Goal: Information Seeking & Learning: Check status

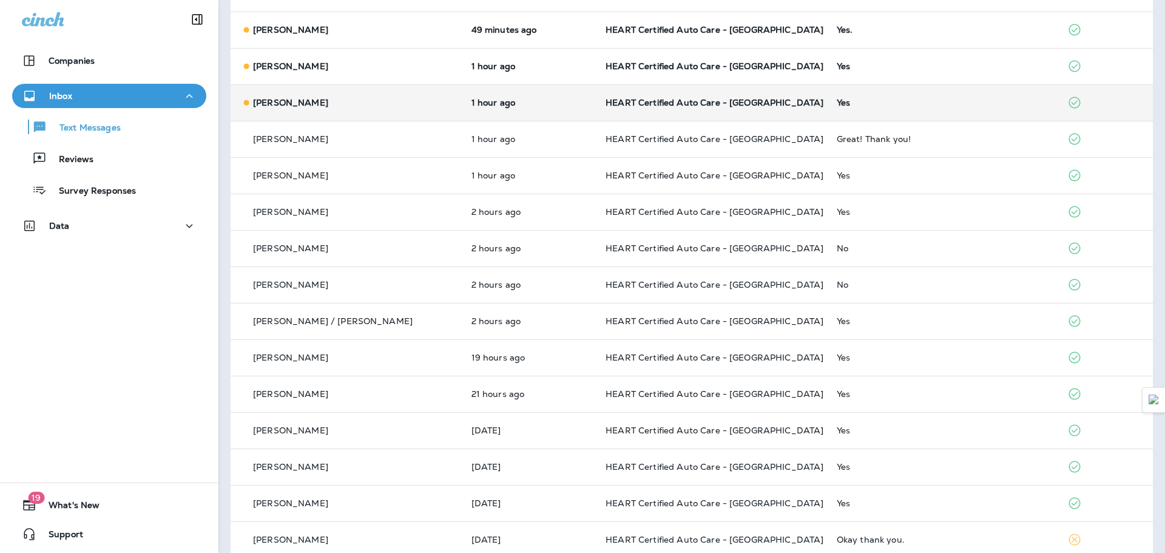
scroll to position [364, 0]
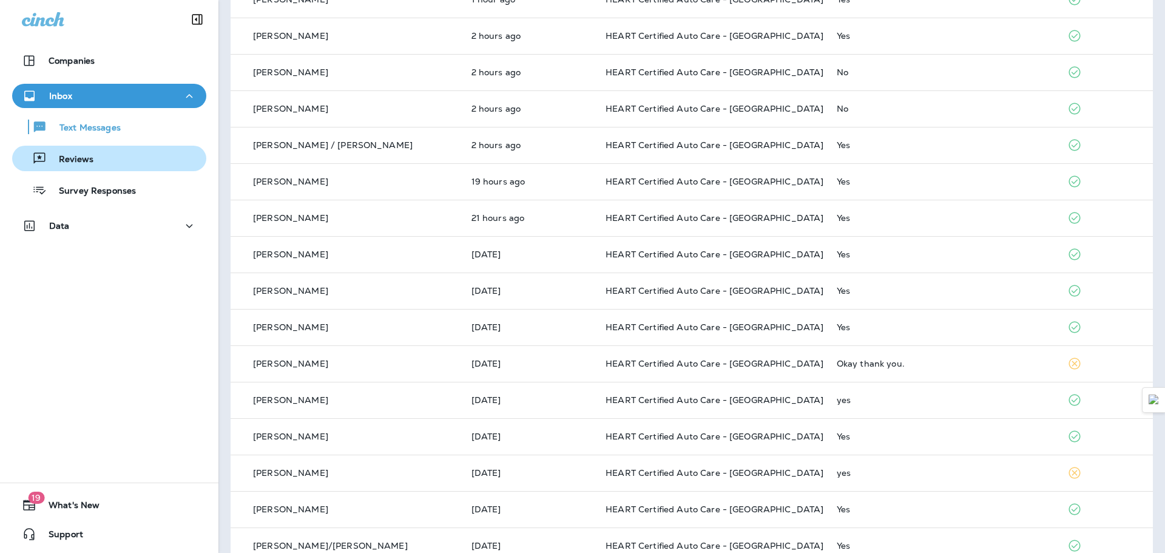
click at [135, 170] on button "Reviews" at bounding box center [109, 158] width 194 height 25
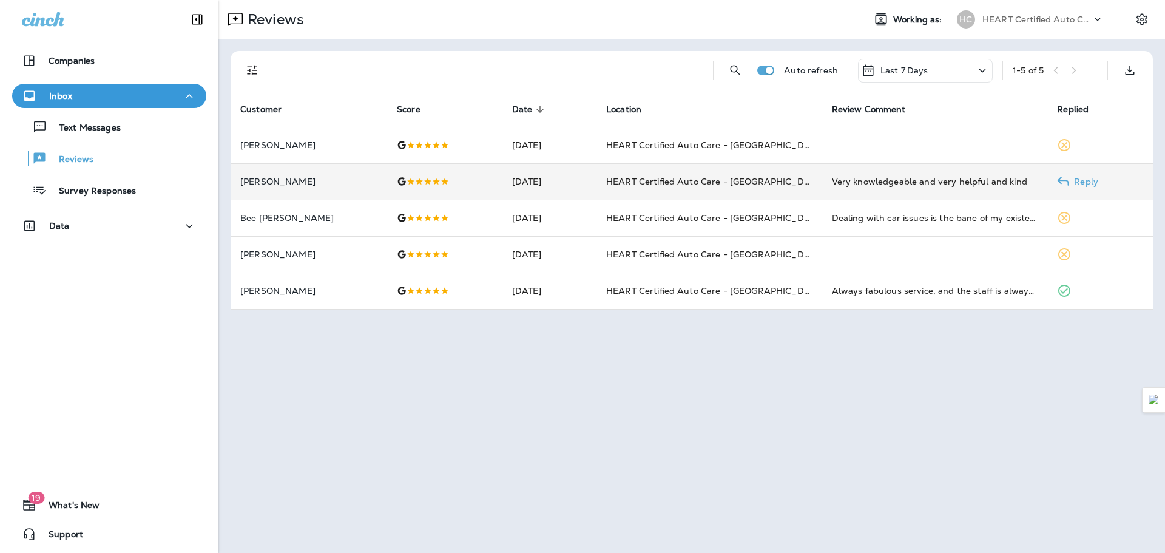
click at [295, 178] on p "[PERSON_NAME]" at bounding box center [308, 182] width 137 height 10
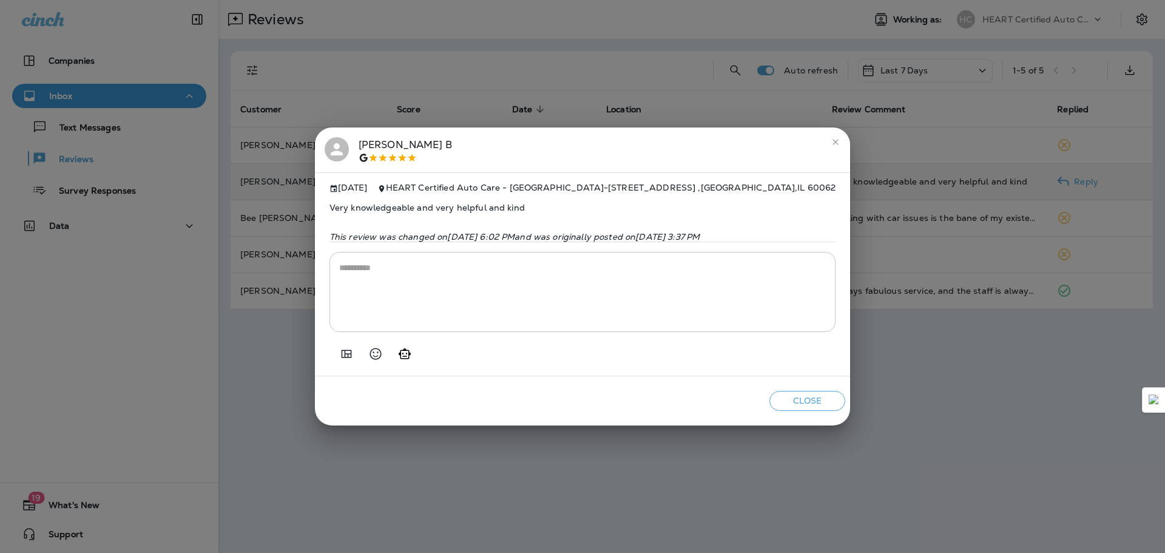
click at [838, 137] on icon "close" at bounding box center [835, 142] width 10 height 10
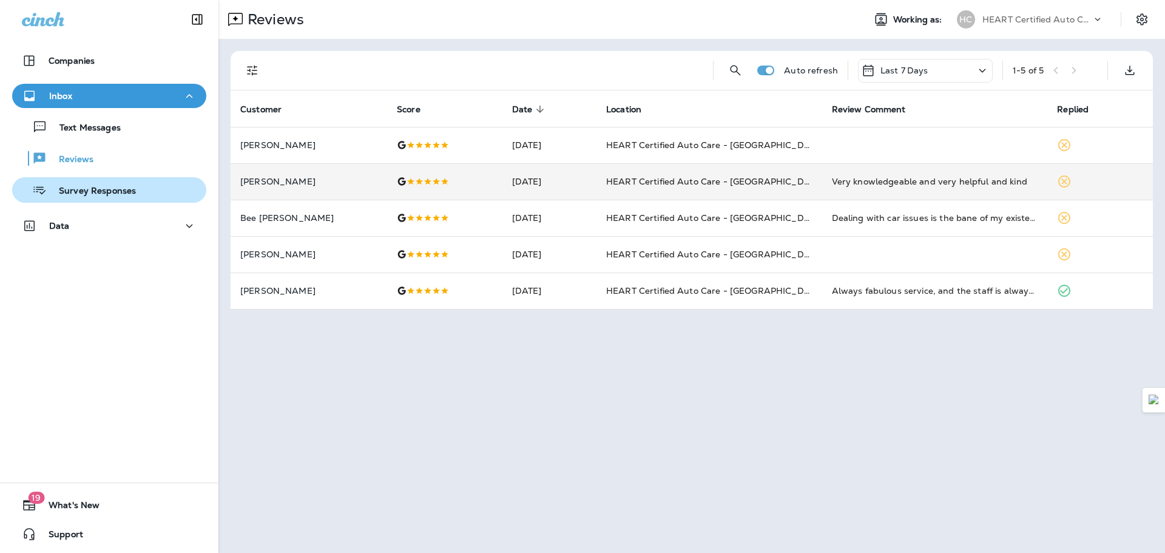
click at [116, 186] on p "Survey Responses" at bounding box center [91, 192] width 89 height 12
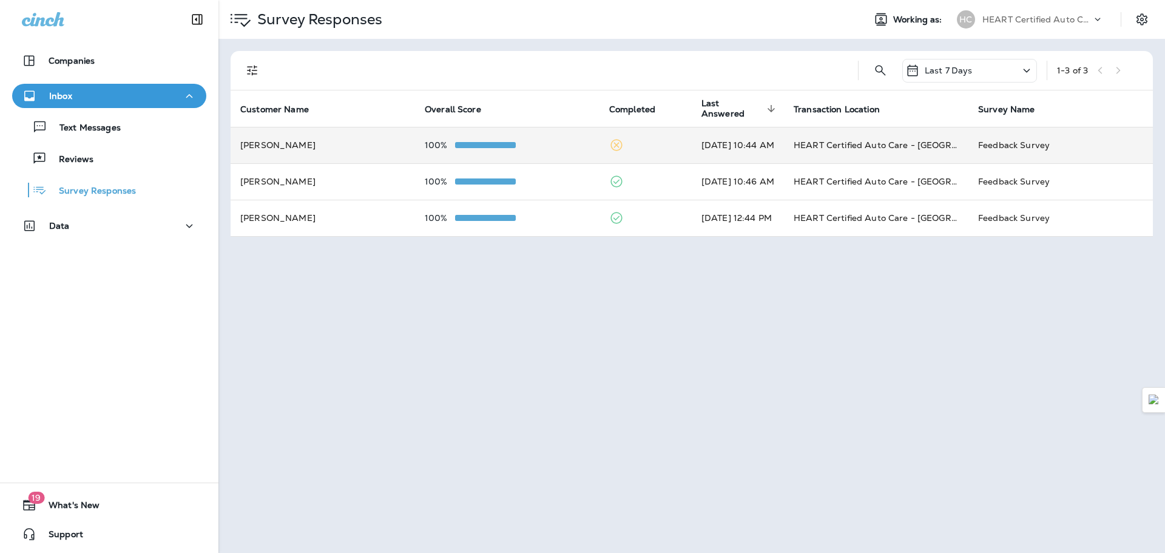
click at [314, 144] on td "[PERSON_NAME]" at bounding box center [323, 145] width 184 height 36
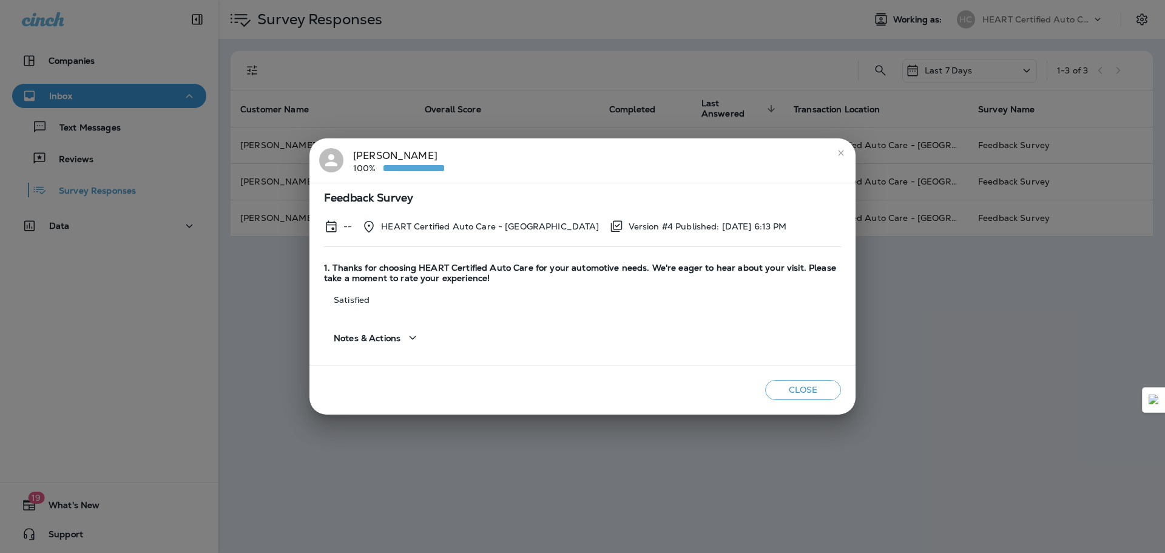
click at [422, 335] on button "Notes & Actions" at bounding box center [377, 337] width 106 height 35
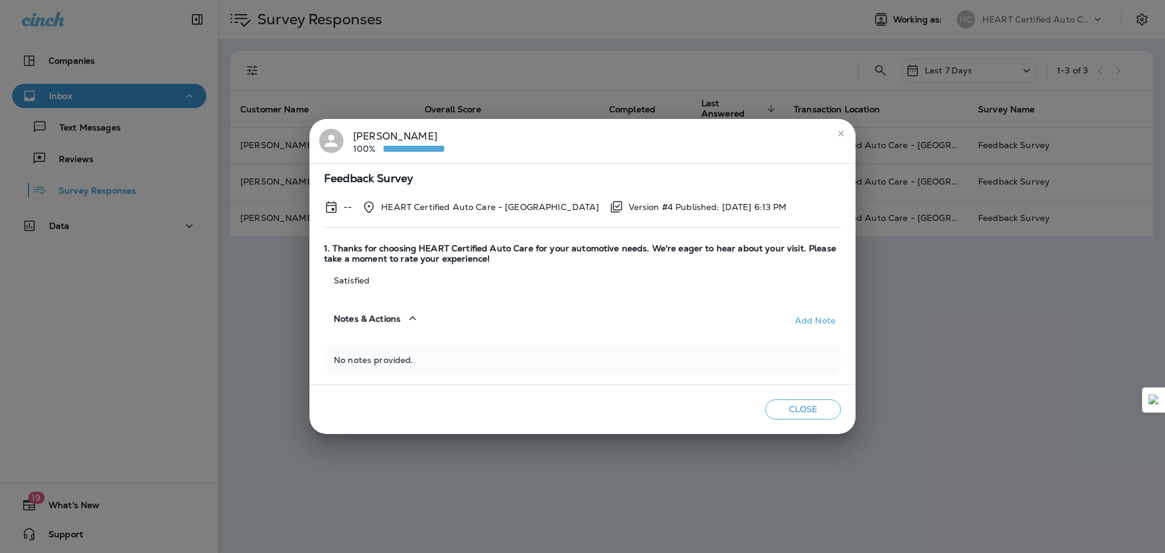
click at [842, 126] on button "close" at bounding box center [840, 133] width 19 height 19
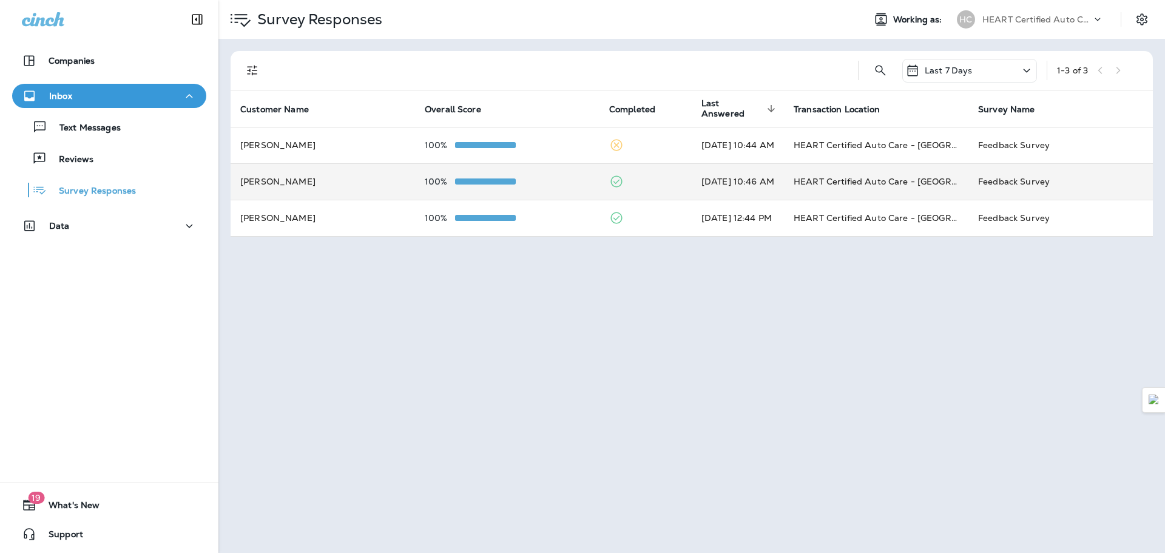
click at [302, 187] on td "[PERSON_NAME]" at bounding box center [323, 181] width 184 height 36
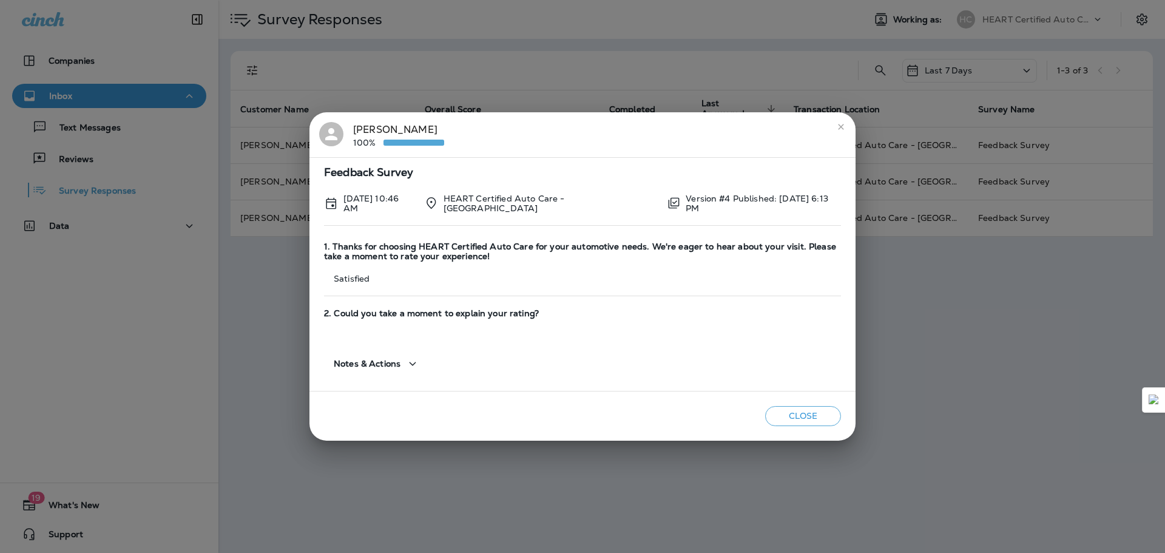
click at [411, 358] on icon "button" at bounding box center [412, 363] width 15 height 15
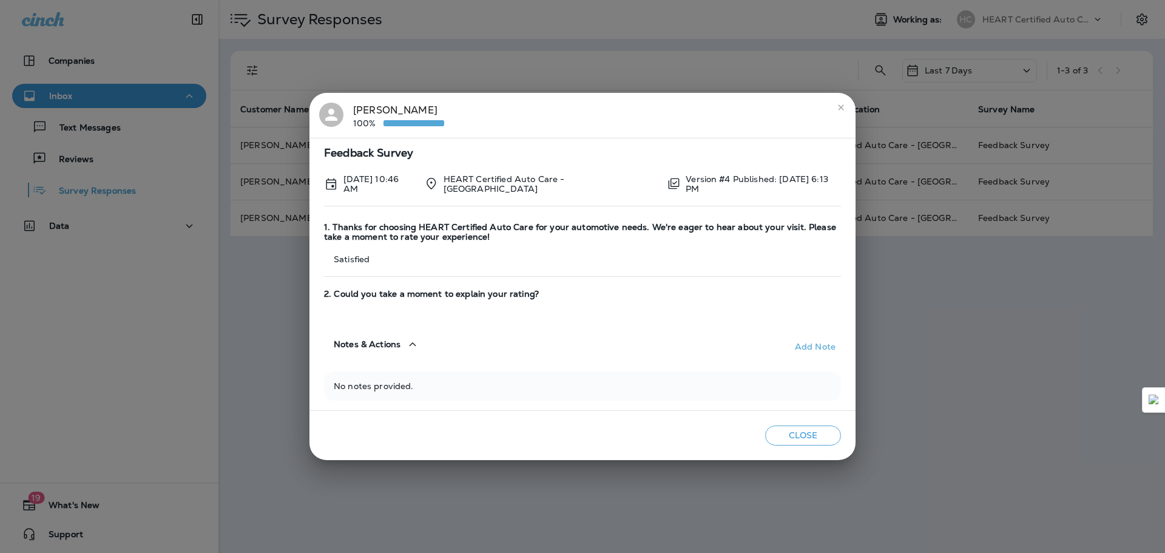
click at [840, 112] on icon "close" at bounding box center [841, 108] width 10 height 10
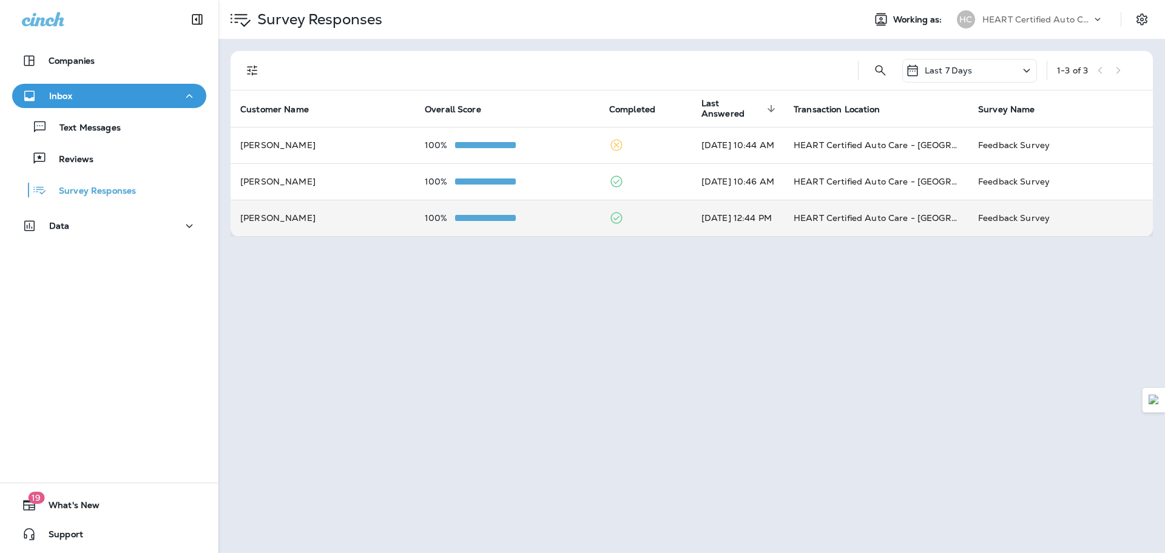
click at [275, 226] on td "[PERSON_NAME]" at bounding box center [323, 218] width 184 height 36
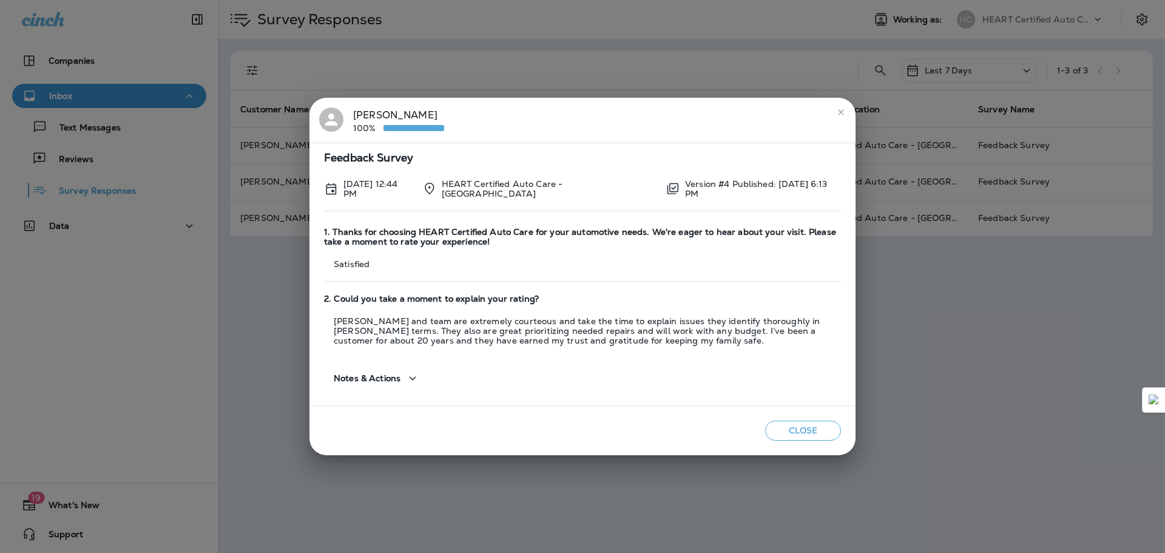
click at [846, 114] on button "close" at bounding box center [840, 112] width 19 height 19
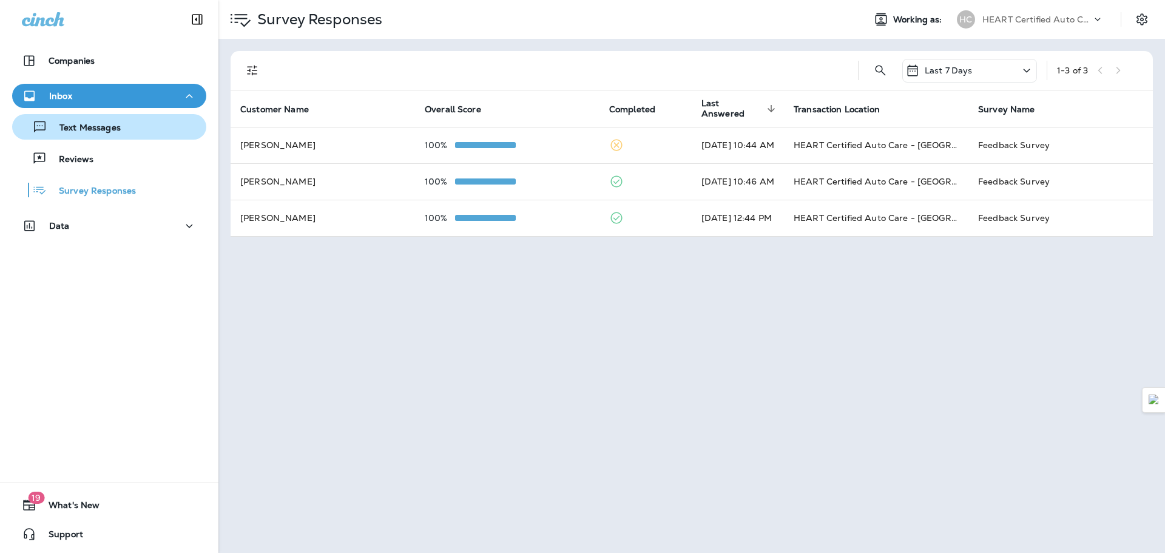
click at [90, 126] on p "Text Messages" at bounding box center [83, 129] width 73 height 12
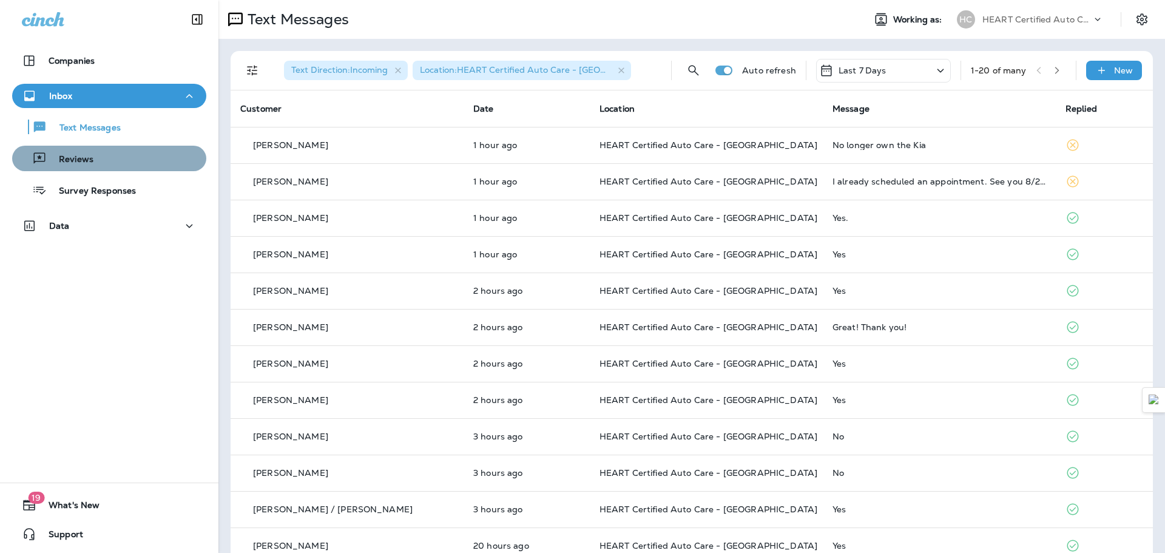
click at [136, 150] on div "Reviews" at bounding box center [109, 158] width 184 height 18
